Goal: Task Accomplishment & Management: Manage account settings

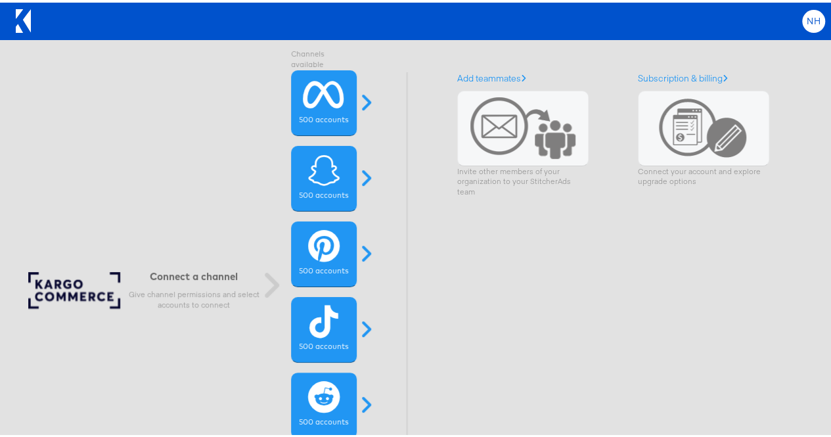
click at [810, 21] on span "NH" at bounding box center [813, 18] width 14 height 9
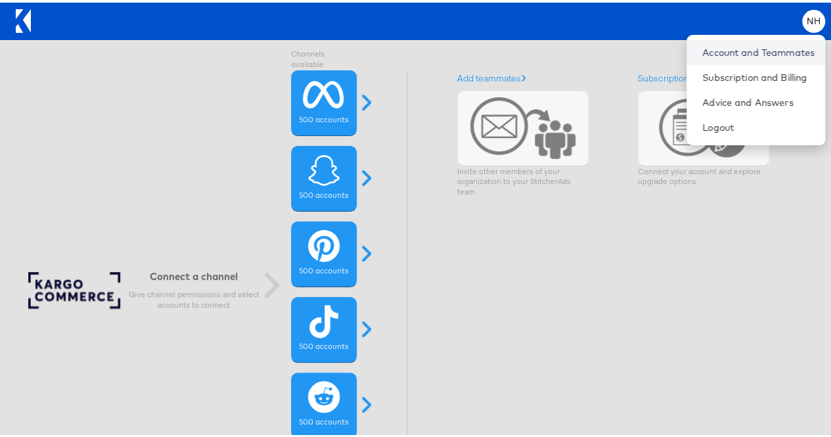
click at [748, 43] on link "Account and Teammates" at bounding box center [758, 49] width 112 height 13
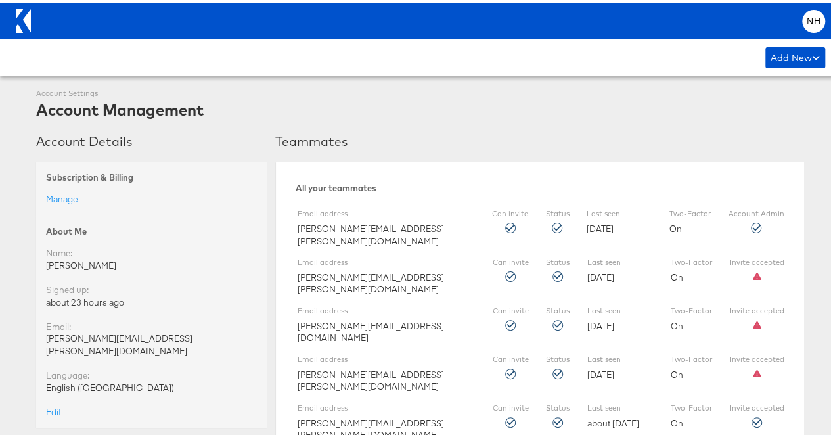
click at [24, 16] on icon at bounding box center [27, 18] width 8 height 23
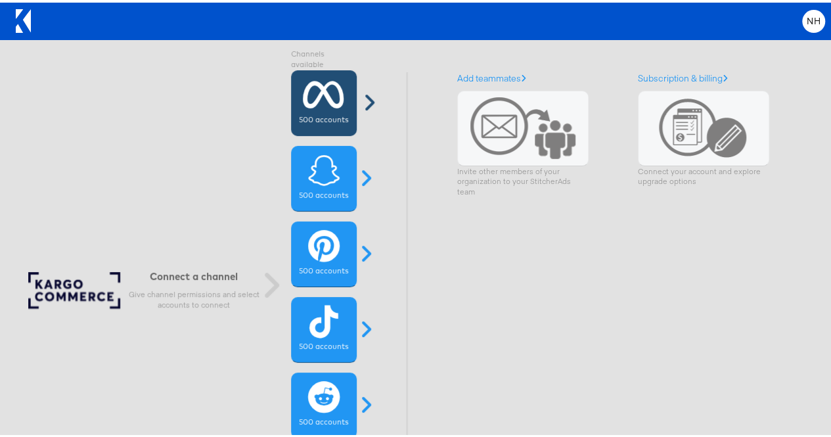
click at [303, 104] on icon at bounding box center [323, 92] width 41 height 33
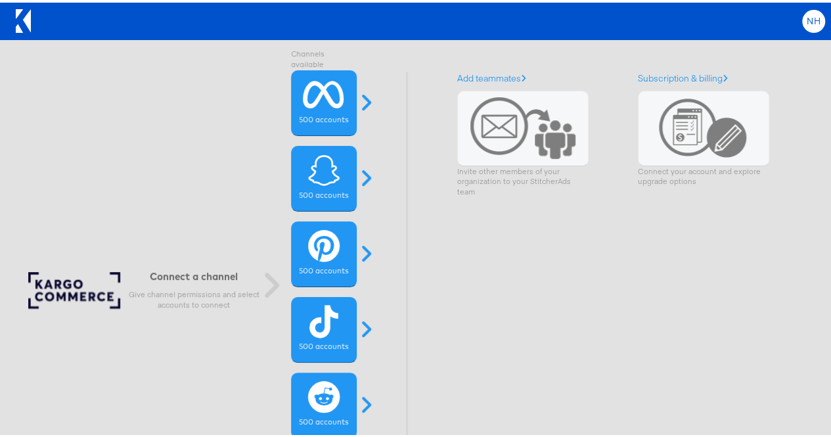
click at [806, 14] on span "NH" at bounding box center [813, 18] width 14 height 9
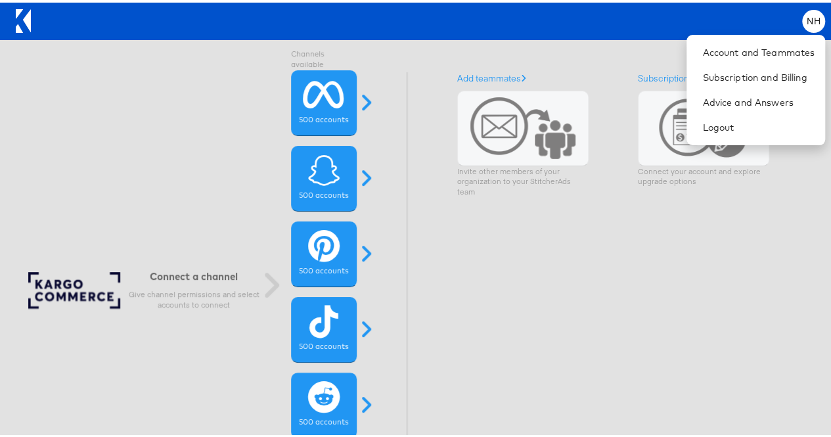
click at [528, 291] on div "Add teammates Invite other members of your organization to your StitcherAds team" at bounding box center [522, 290] width 131 height 441
